Goal: Information Seeking & Learning: Learn about a topic

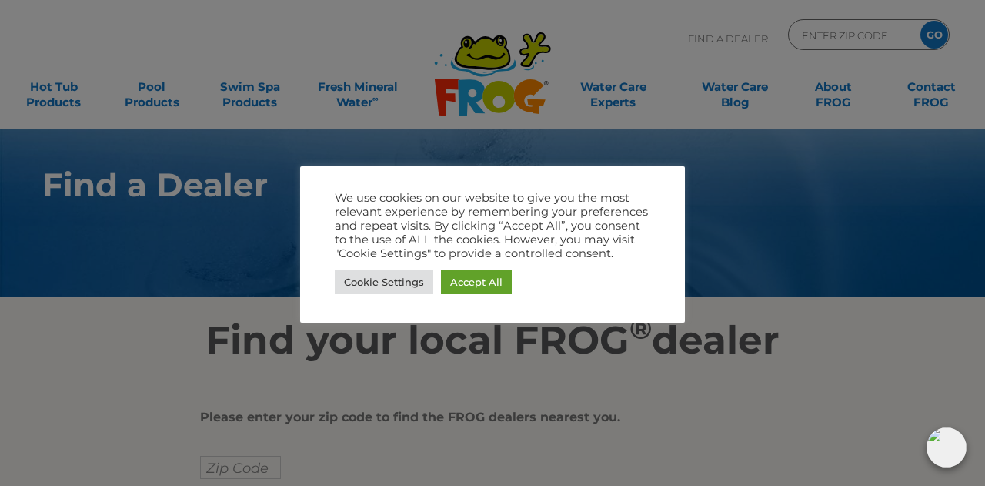
click at [403, 306] on div "We use cookies on our website to give you the most relevant experience by remem…" at bounding box center [492, 244] width 385 height 156
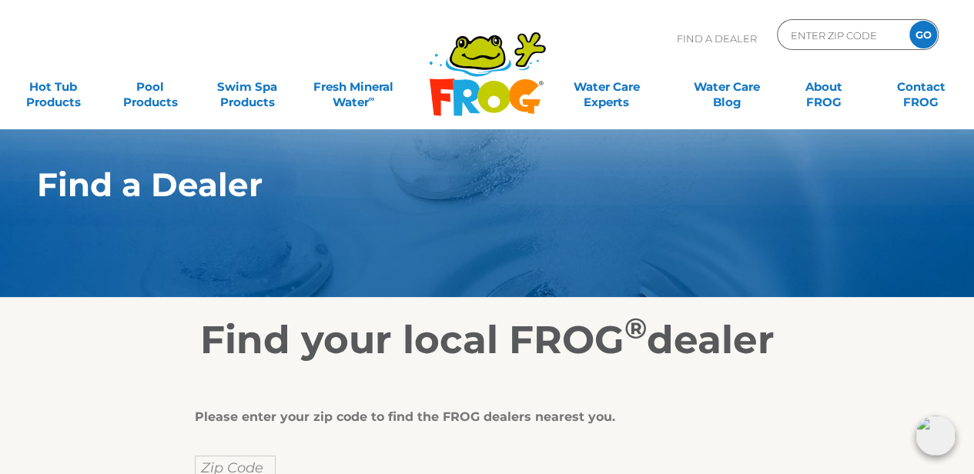
click at [736, 212] on div "Find a Dealer" at bounding box center [487, 187] width 947 height 64
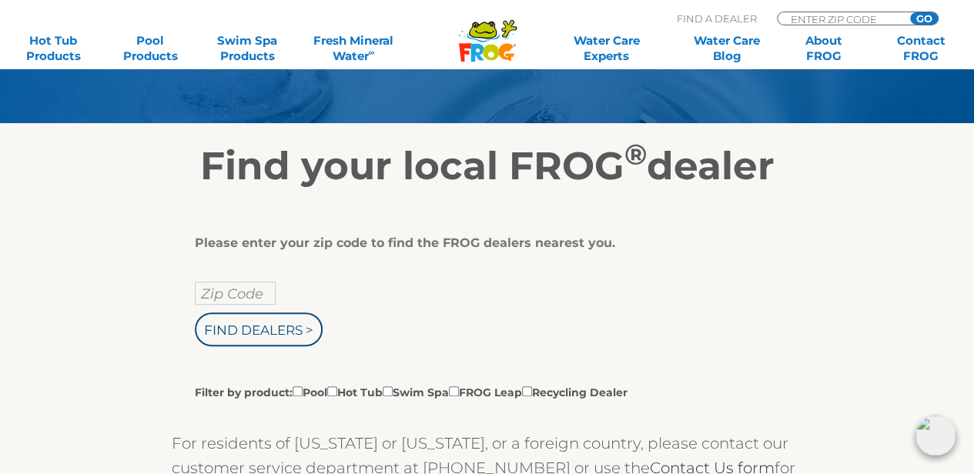
scroll to position [246, 0]
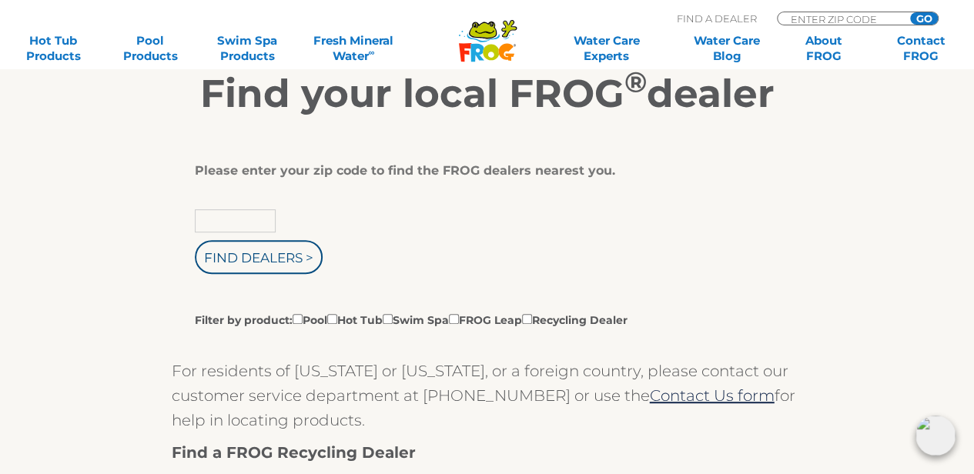
click at [222, 216] on input "text" at bounding box center [235, 220] width 81 height 23
type input "62872"
click at [262, 259] on input "Find Dealers >" at bounding box center [259, 257] width 128 height 34
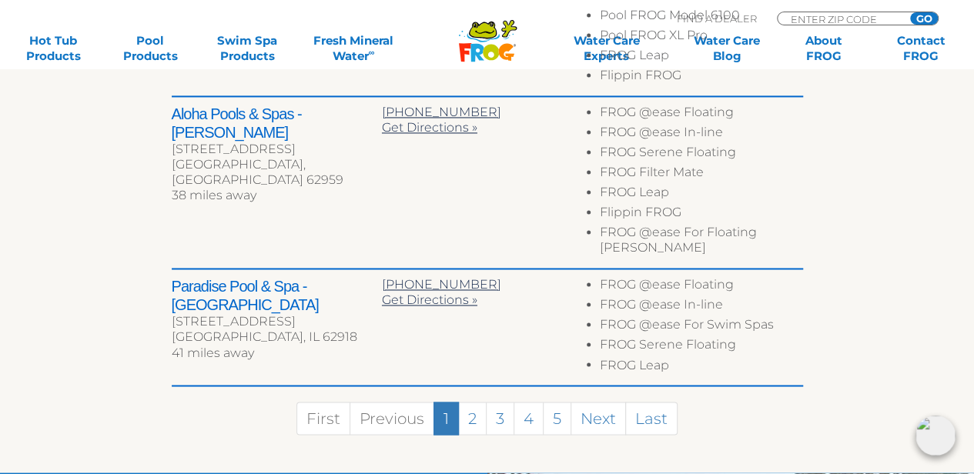
scroll to position [1120, 0]
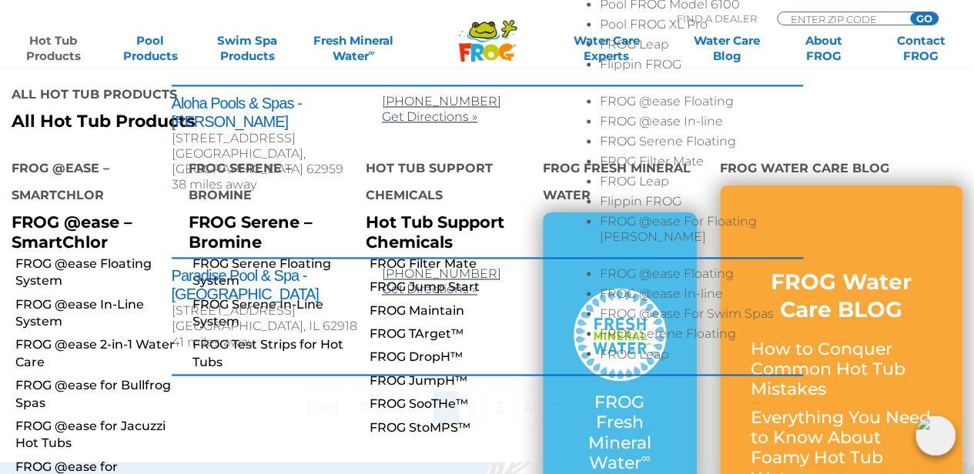
click at [47, 36] on link "Hot Tub Products" at bounding box center [52, 48] width 75 height 31
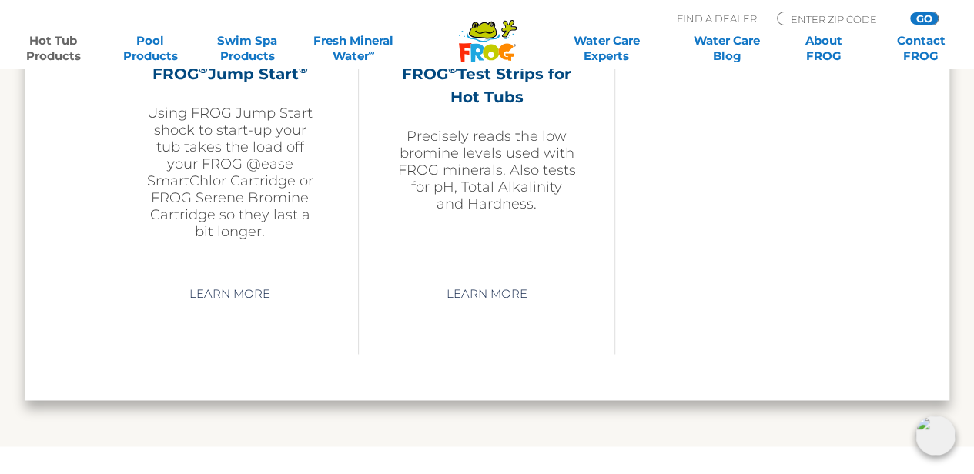
scroll to position [3996, 0]
click at [504, 292] on link "Learn More" at bounding box center [486, 293] width 116 height 28
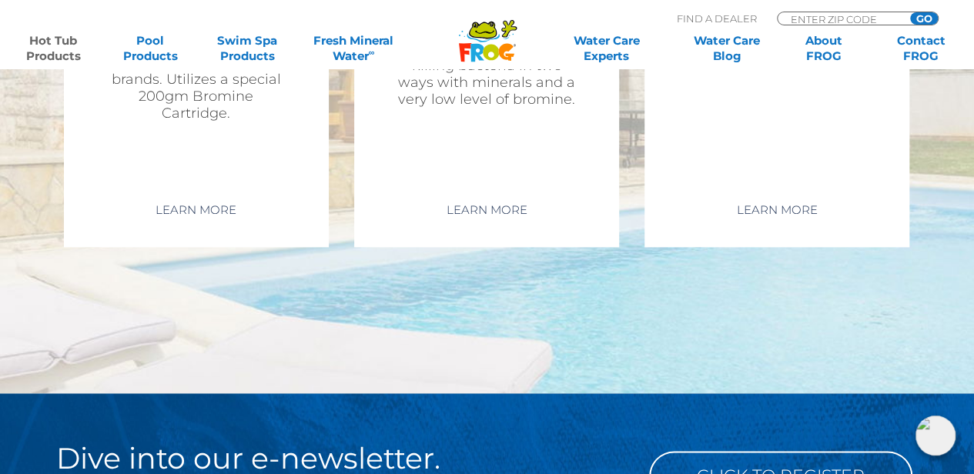
scroll to position [3767, 0]
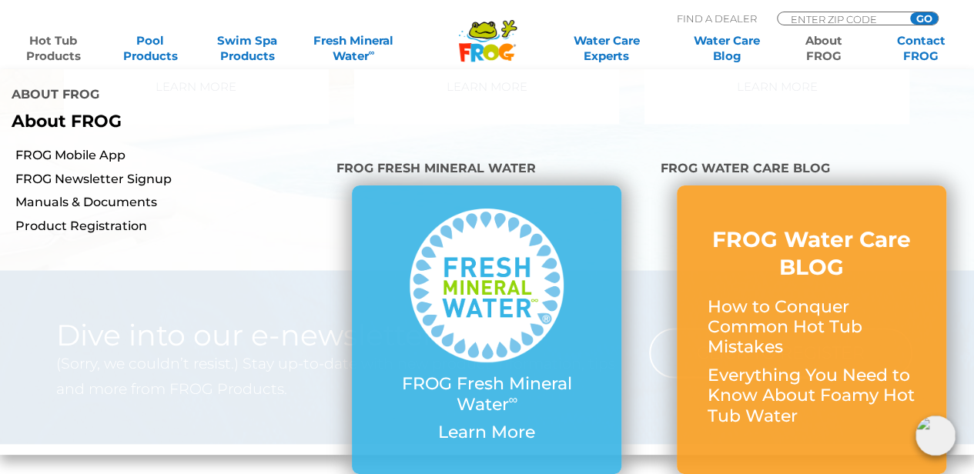
click at [548, 295] on div at bounding box center [487, 291] width 208 height 165
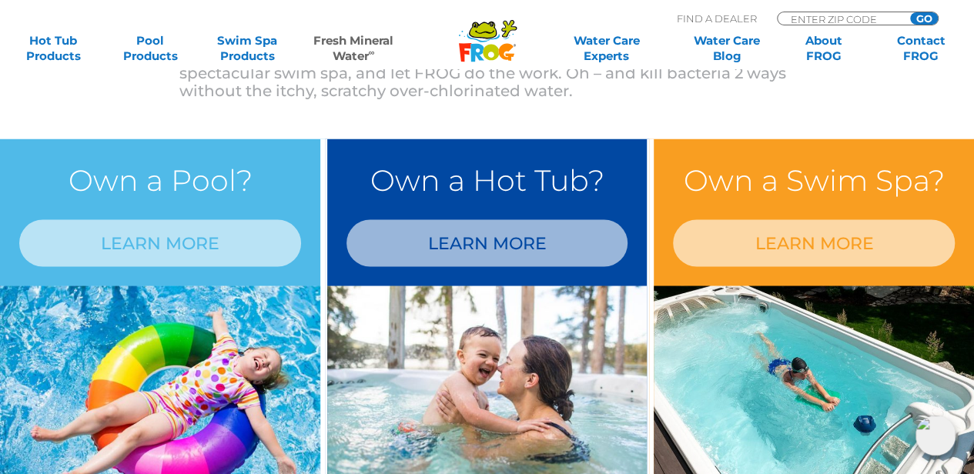
scroll to position [1264, 0]
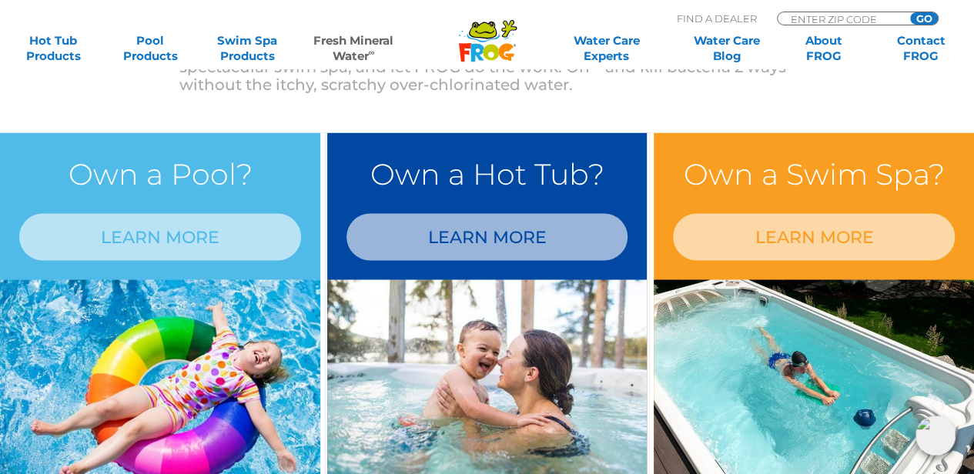
click at [502, 237] on link "LEARN MORE" at bounding box center [487, 236] width 282 height 47
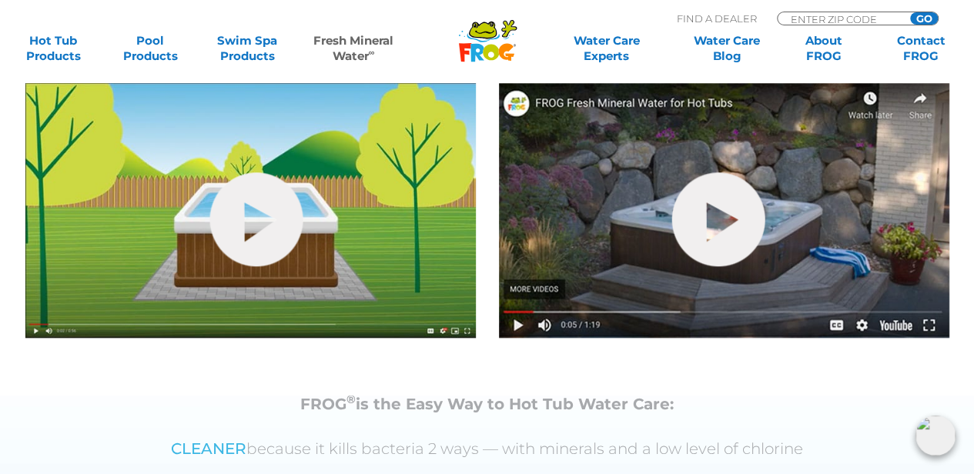
scroll to position [585, 0]
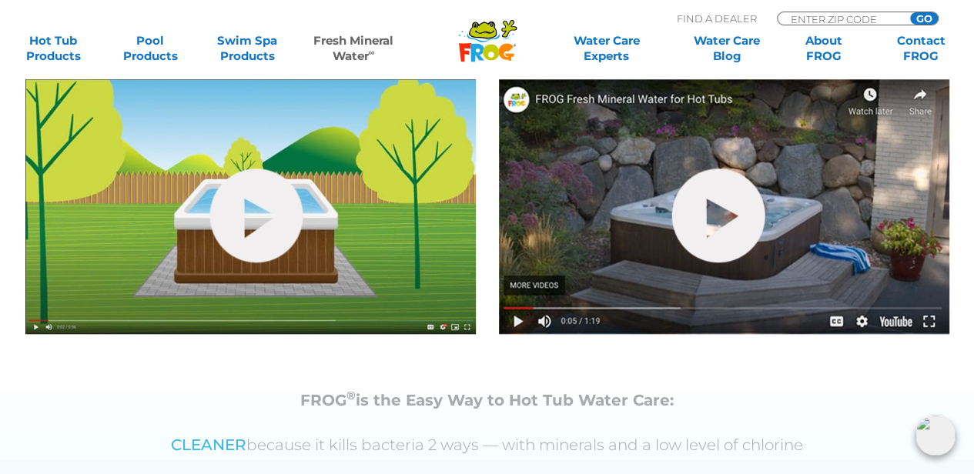
click at [259, 232] on link "hide-me" at bounding box center [255, 216] width 93 height 94
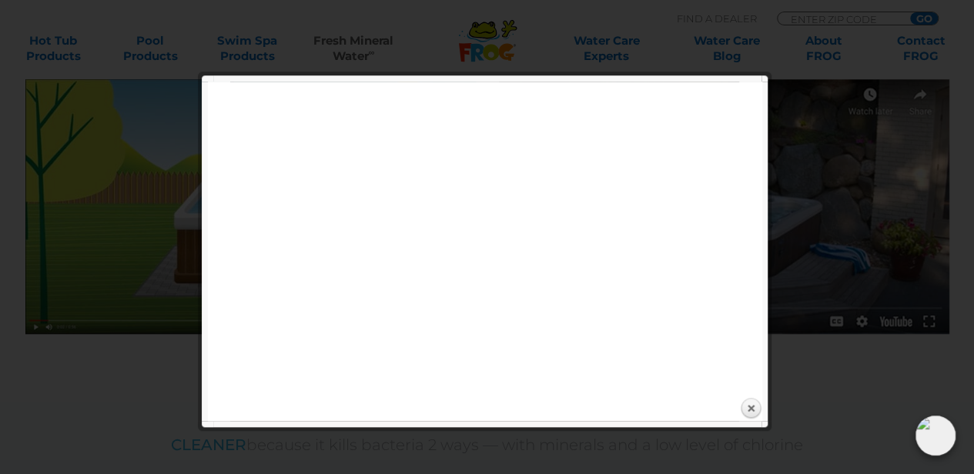
click at [596, 418] on div "Expand next previous Play Previous 1/1 Next Close" at bounding box center [485, 251] width 554 height 339
click at [750, 406] on link "Close" at bounding box center [750, 408] width 23 height 23
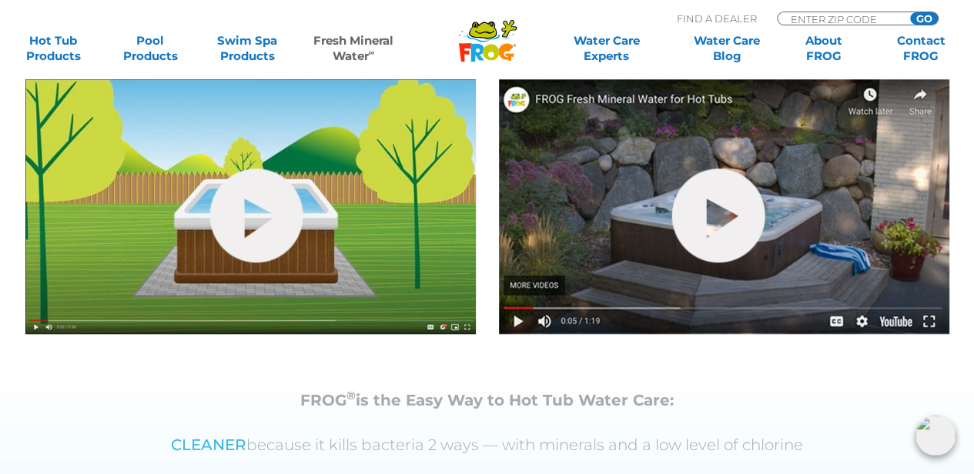
click at [720, 229] on link "hide-me" at bounding box center [717, 216] width 93 height 94
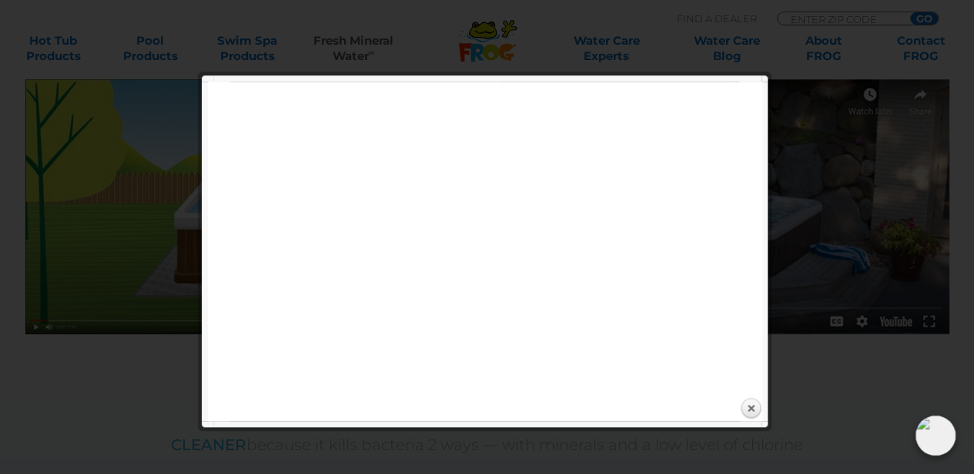
click at [753, 407] on link "Close" at bounding box center [750, 408] width 23 height 23
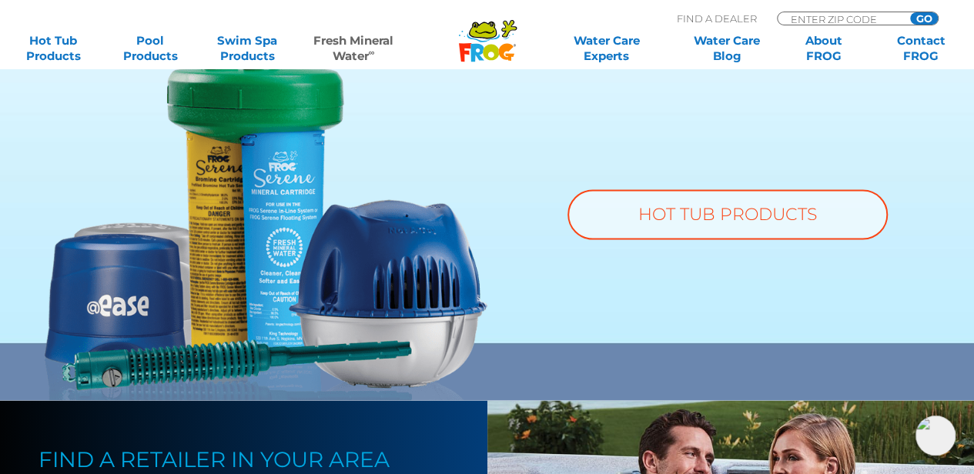
scroll to position [1262, 0]
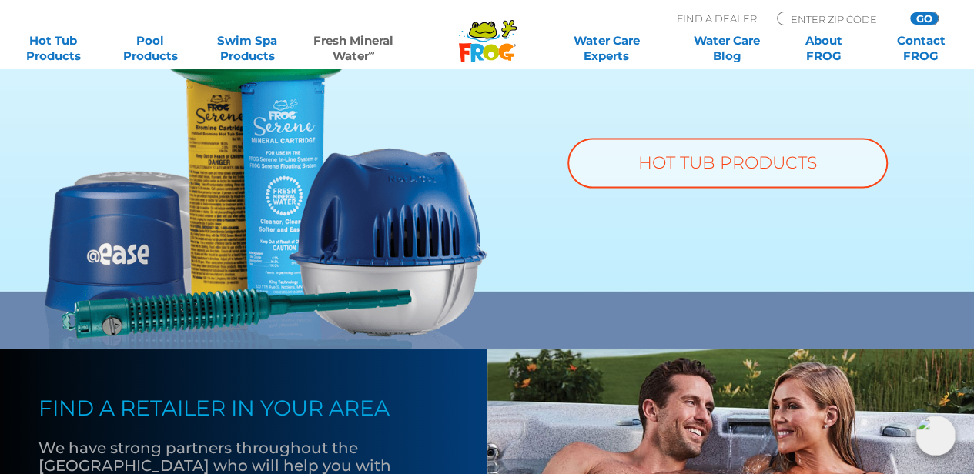
click at [793, 153] on link "HOT TUB PRODUCTS" at bounding box center [727, 163] width 320 height 50
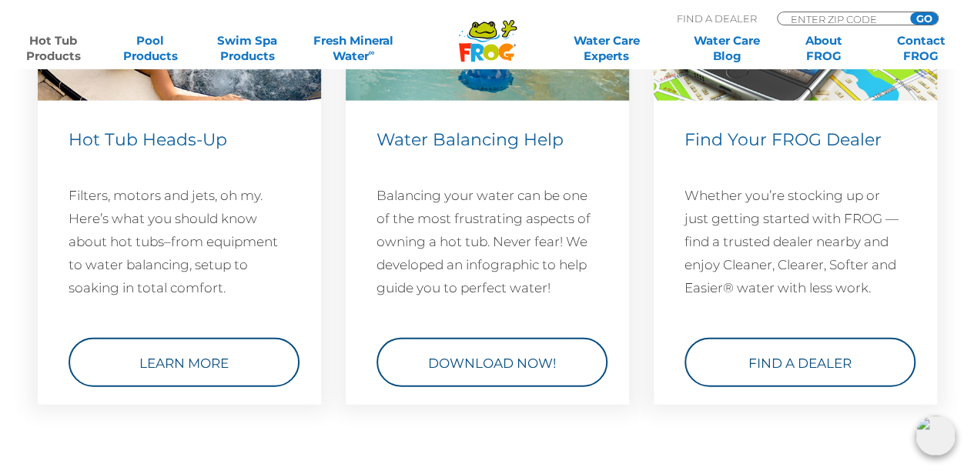
scroll to position [4642, 0]
click at [199, 352] on link "Learn More" at bounding box center [184, 361] width 231 height 49
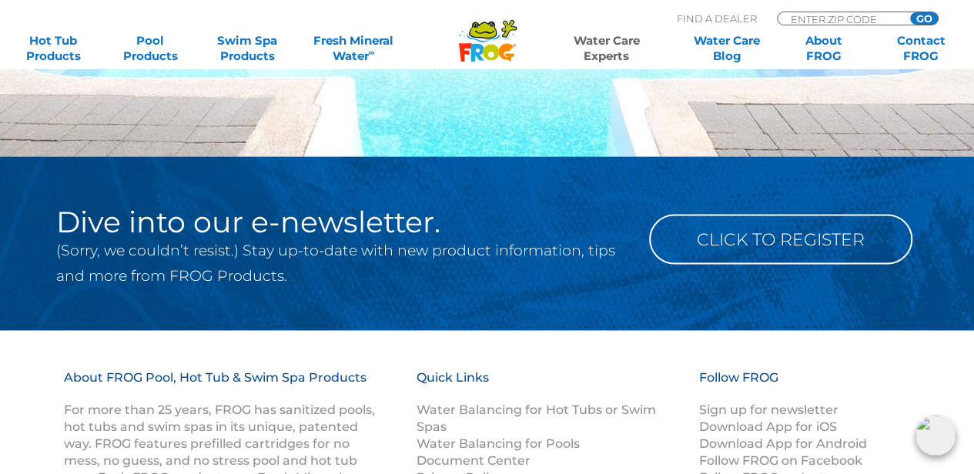
scroll to position [1376, 0]
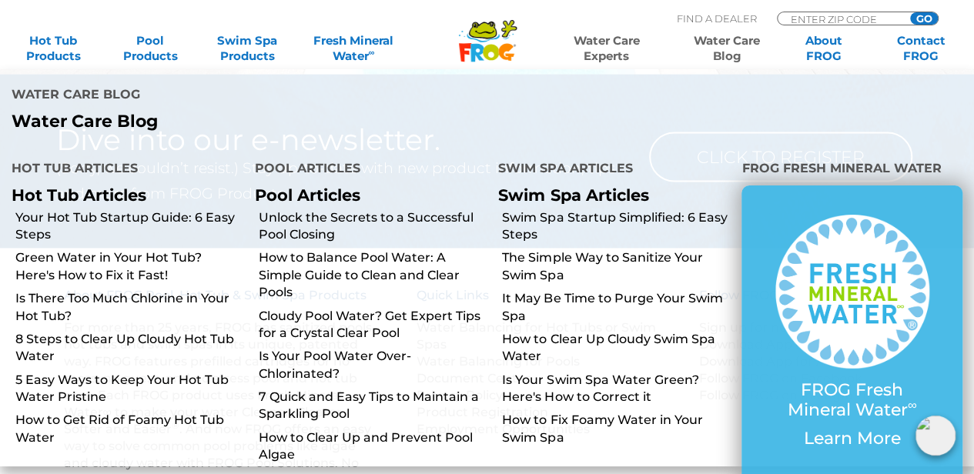
click at [79, 372] on link "5 Easy Ways to Keep Your Hot Tub Water Pristine" at bounding box center [129, 389] width 228 height 35
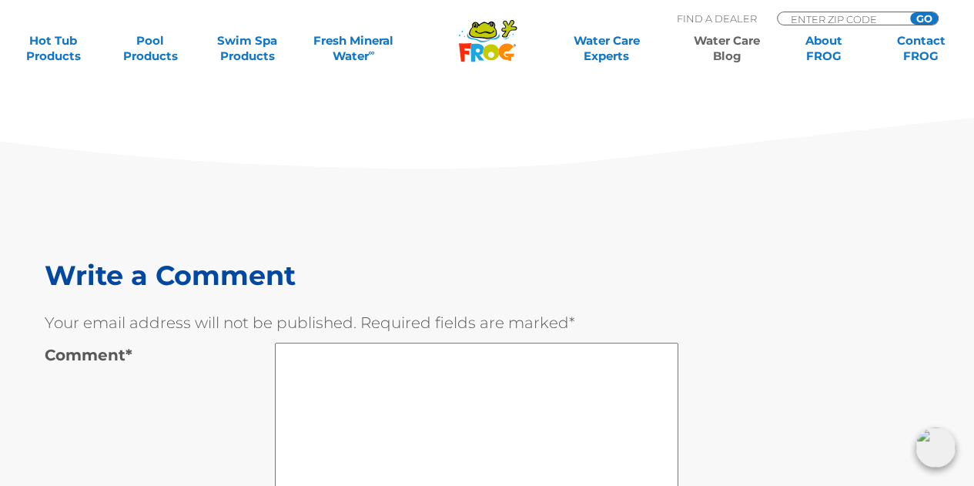
scroll to position [5677, 0]
